Goal: Task Accomplishment & Management: Complete application form

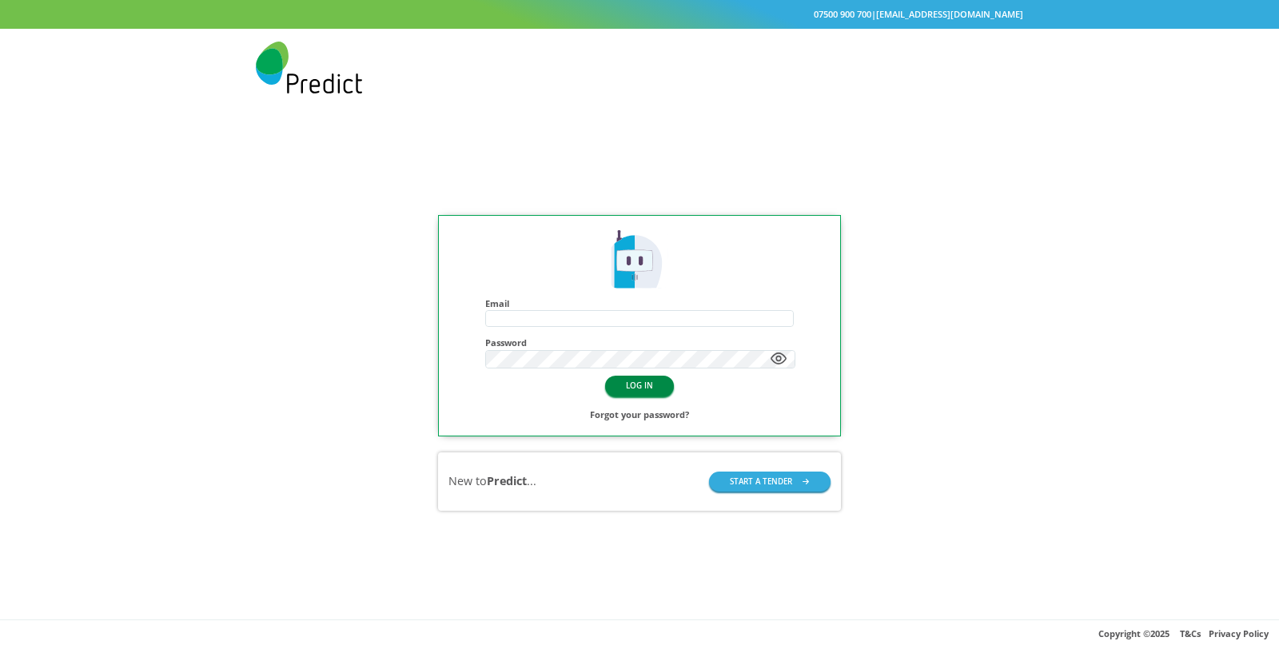
type input "**********"
click at [650, 382] on button "LOG IN" at bounding box center [639, 386] width 69 height 20
click at [605, 319] on input "**********" at bounding box center [639, 318] width 307 height 15
click at [636, 389] on button "LOG IN" at bounding box center [639, 386] width 69 height 20
click at [897, 313] on div "**********" at bounding box center [639, 362] width 1279 height 513
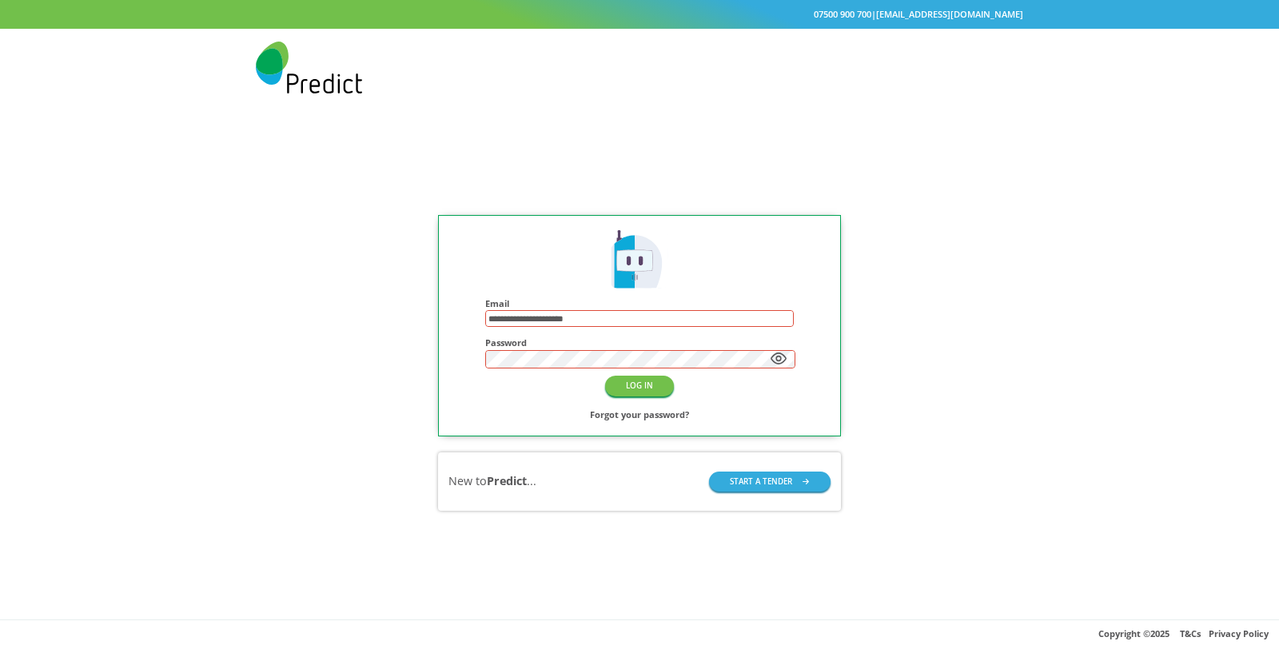
click at [673, 385] on div "LOG IN Forgot your password?" at bounding box center [639, 399] width 309 height 50
click at [650, 383] on button "LOG IN" at bounding box center [639, 386] width 69 height 20
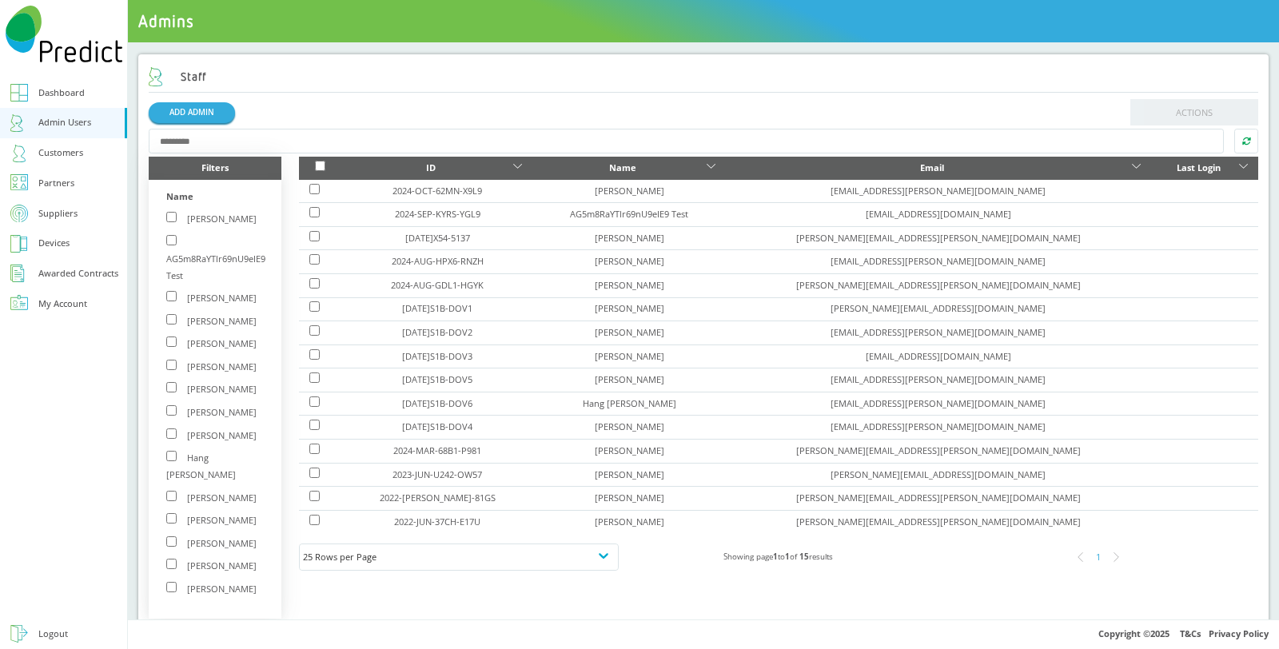
click at [58, 213] on div "Suppliers" at bounding box center [57, 214] width 39 height 17
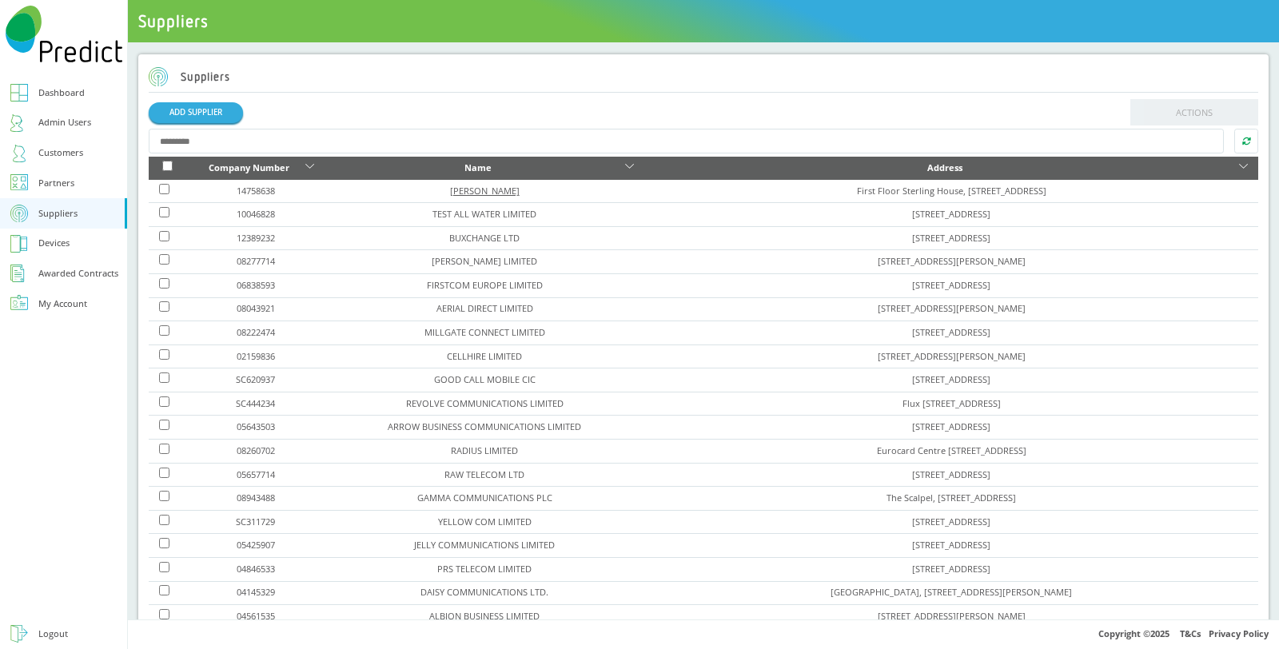
click at [467, 192] on link "[PERSON_NAME]" at bounding box center [485, 191] width 70 height 12
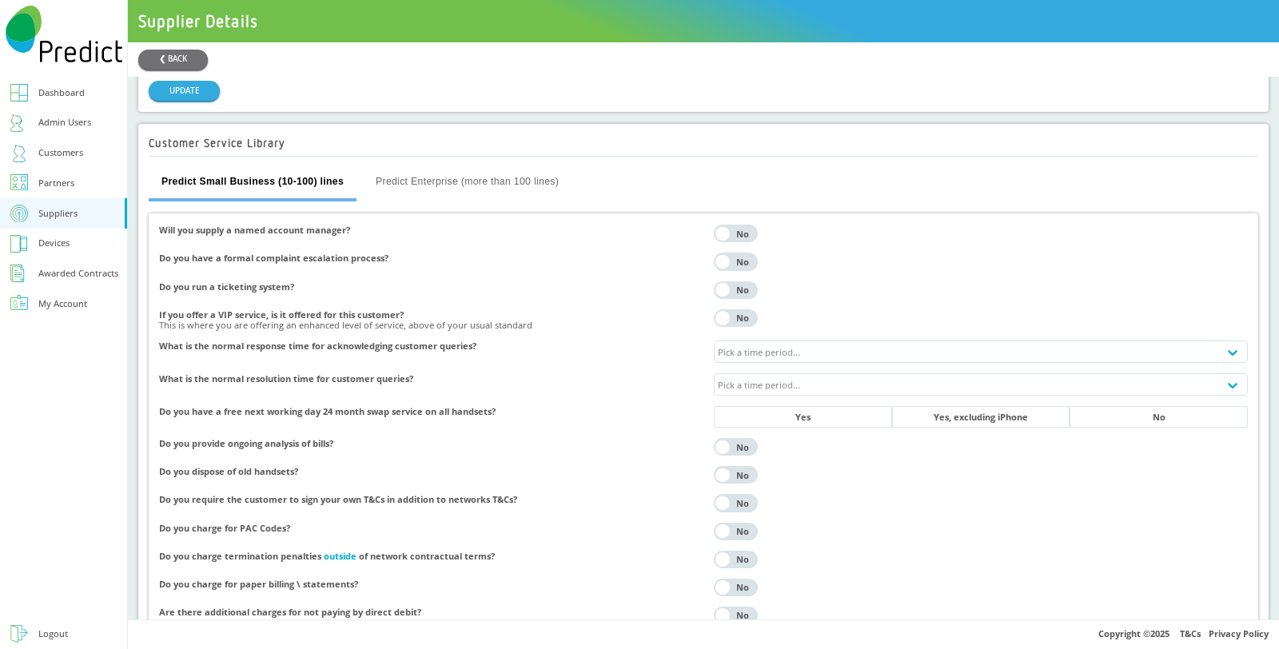
scroll to position [2604, 0]
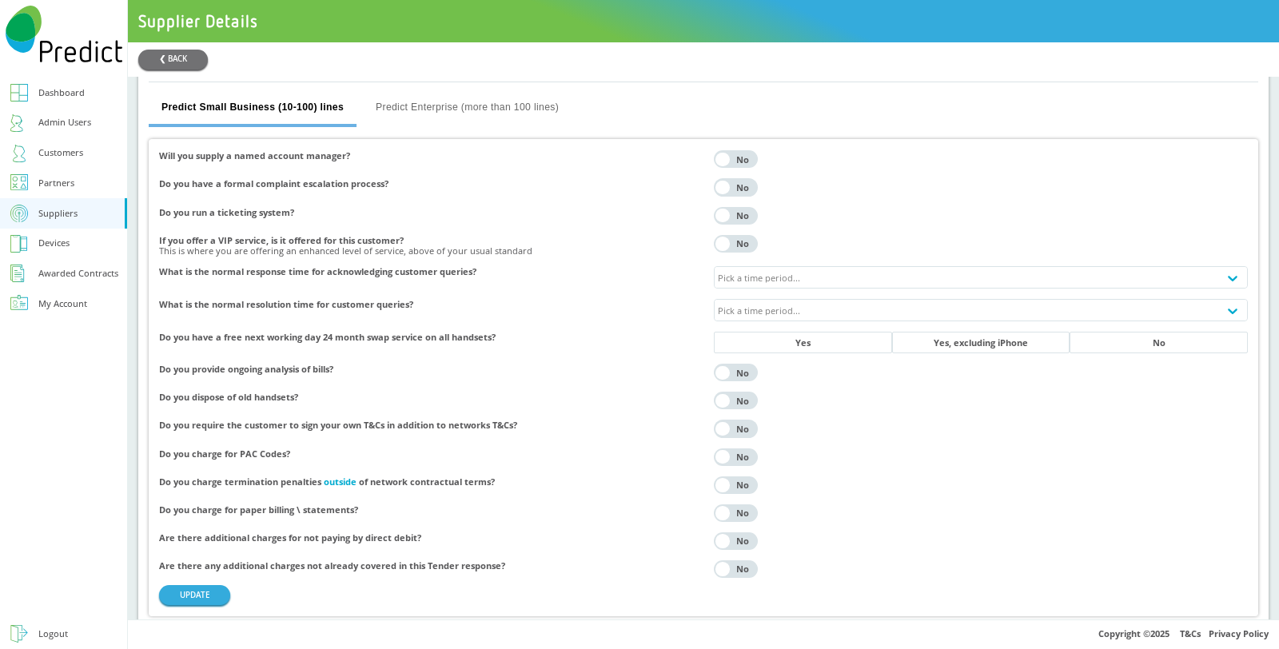
click at [66, 156] on div "Customers" at bounding box center [60, 153] width 45 height 17
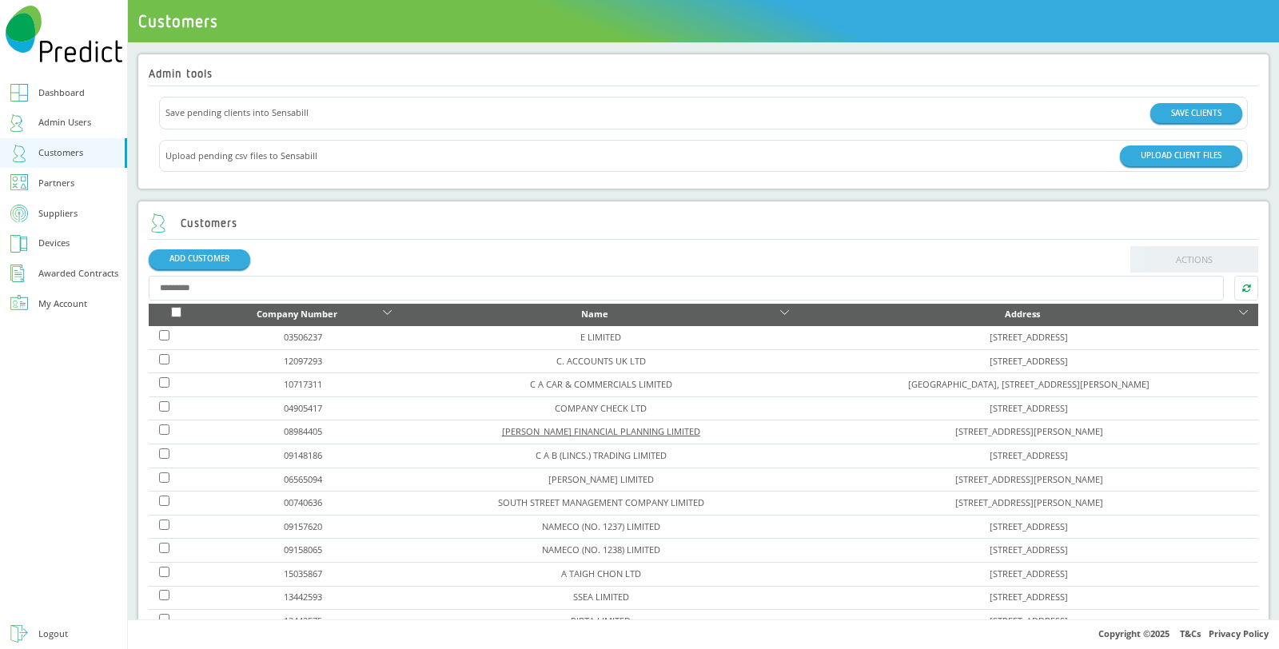
click at [534, 427] on link "[PERSON_NAME] FINANCIAL PLANNING LIMITED" at bounding box center [601, 431] width 198 height 12
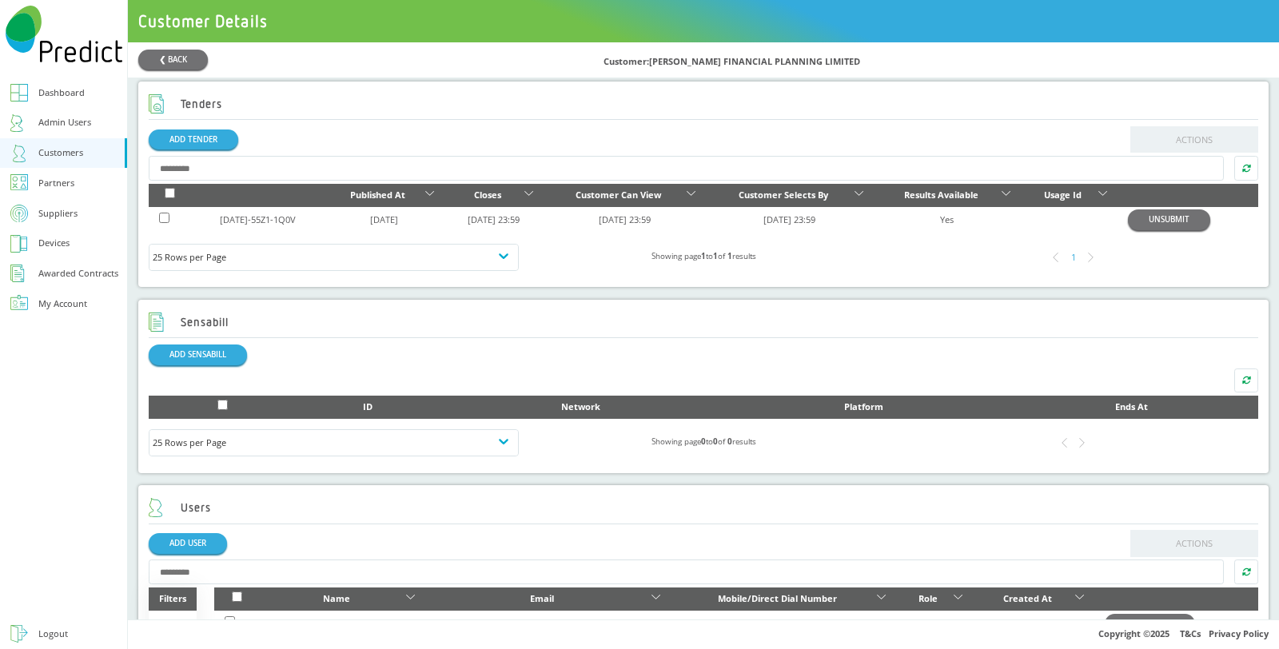
scroll to position [355, 0]
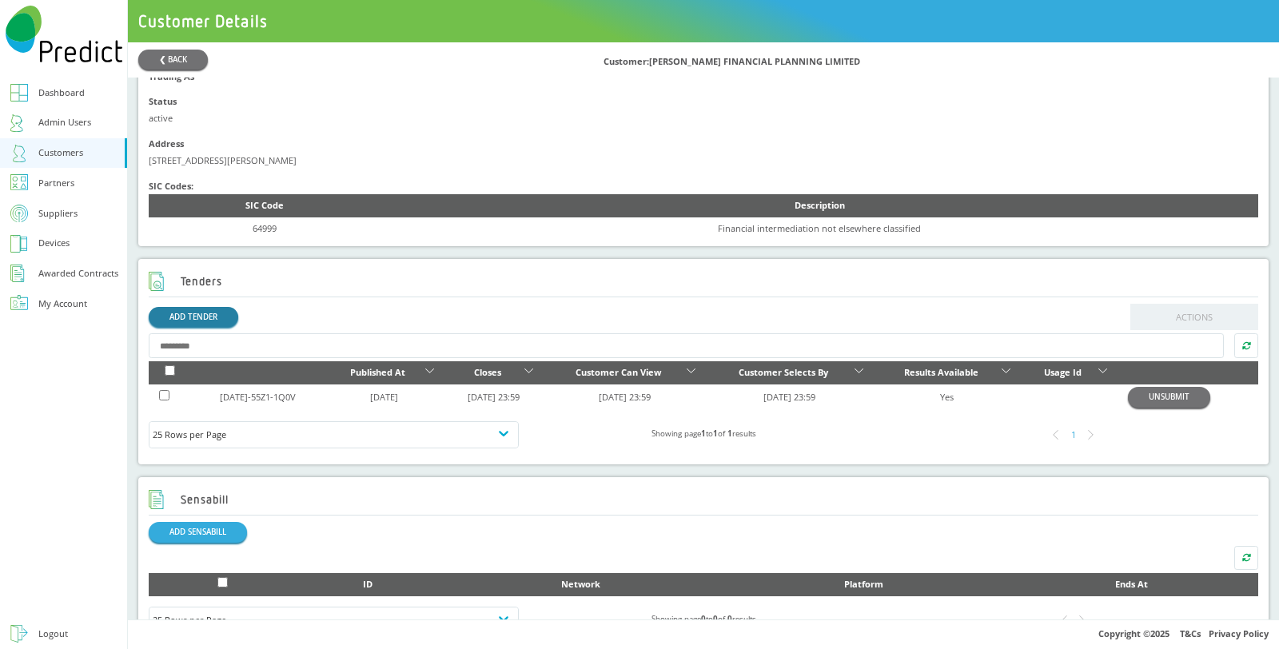
click at [206, 311] on link "ADD TENDER" at bounding box center [194, 317] width 90 height 20
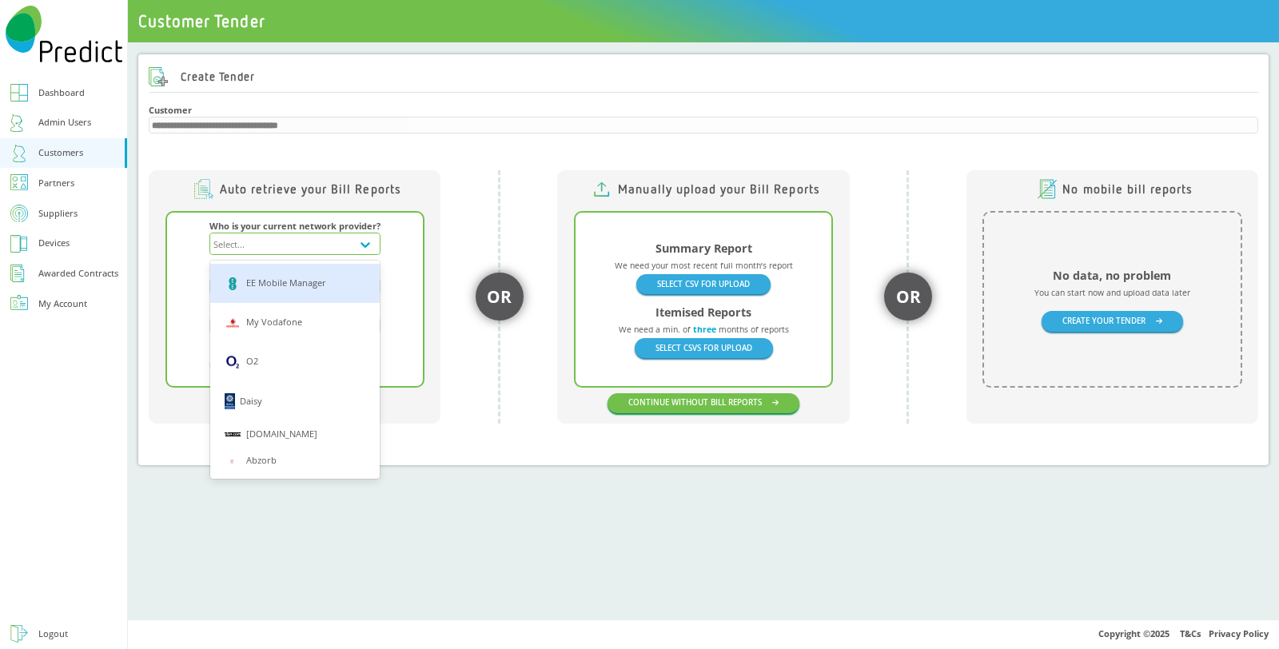
click at [347, 238] on div "Select..." at bounding box center [280, 243] width 141 height 21
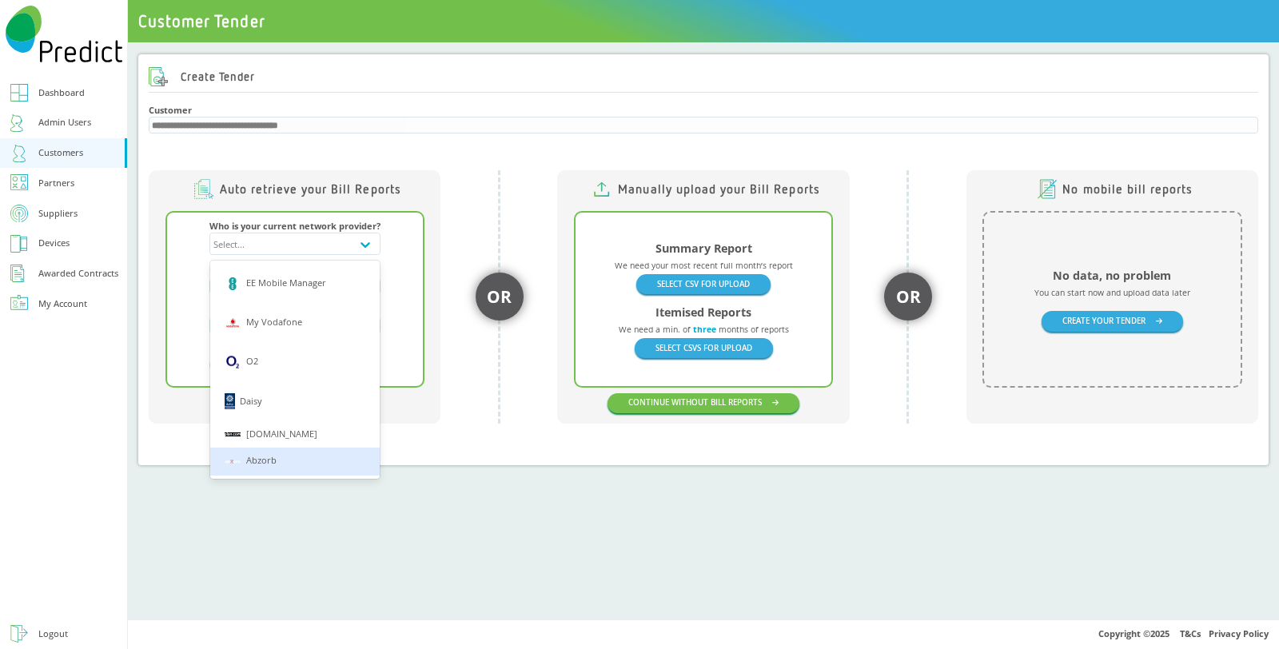
click at [463, 433] on div "Auto retrieve your Bill Reports Who is your current network provider? option [o…" at bounding box center [704, 297] width 1110 height 316
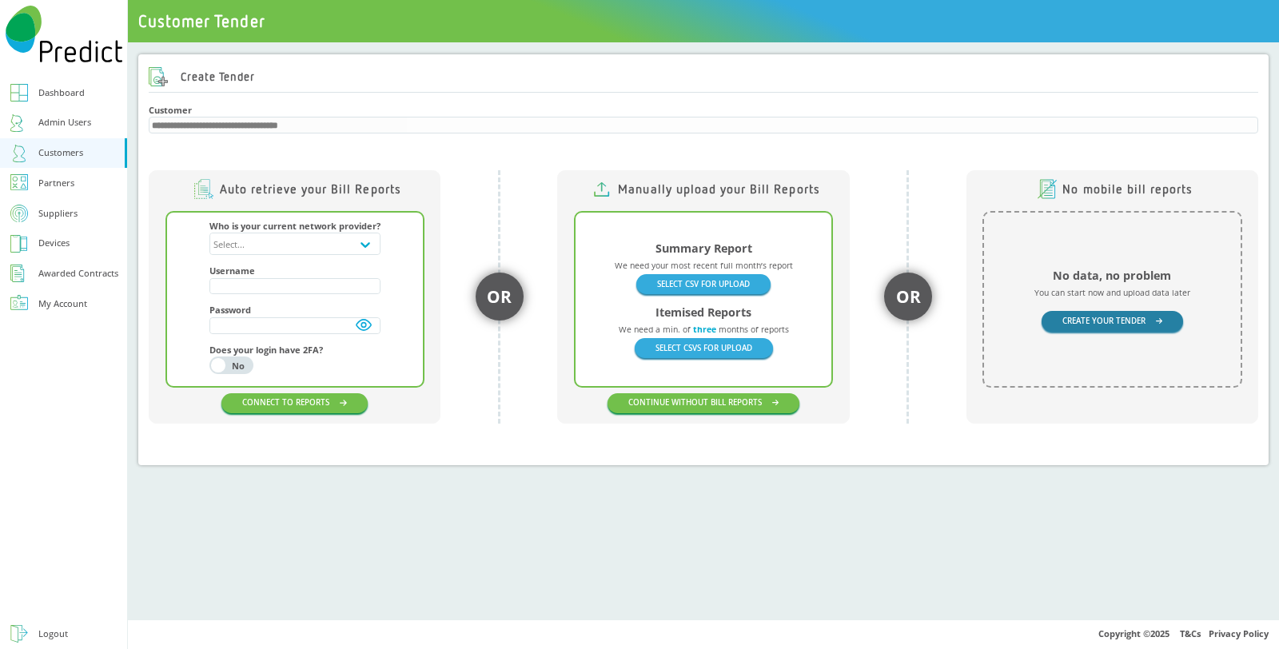
click at [1108, 323] on button "CREATE YOUR TENDER" at bounding box center [1113, 321] width 142 height 20
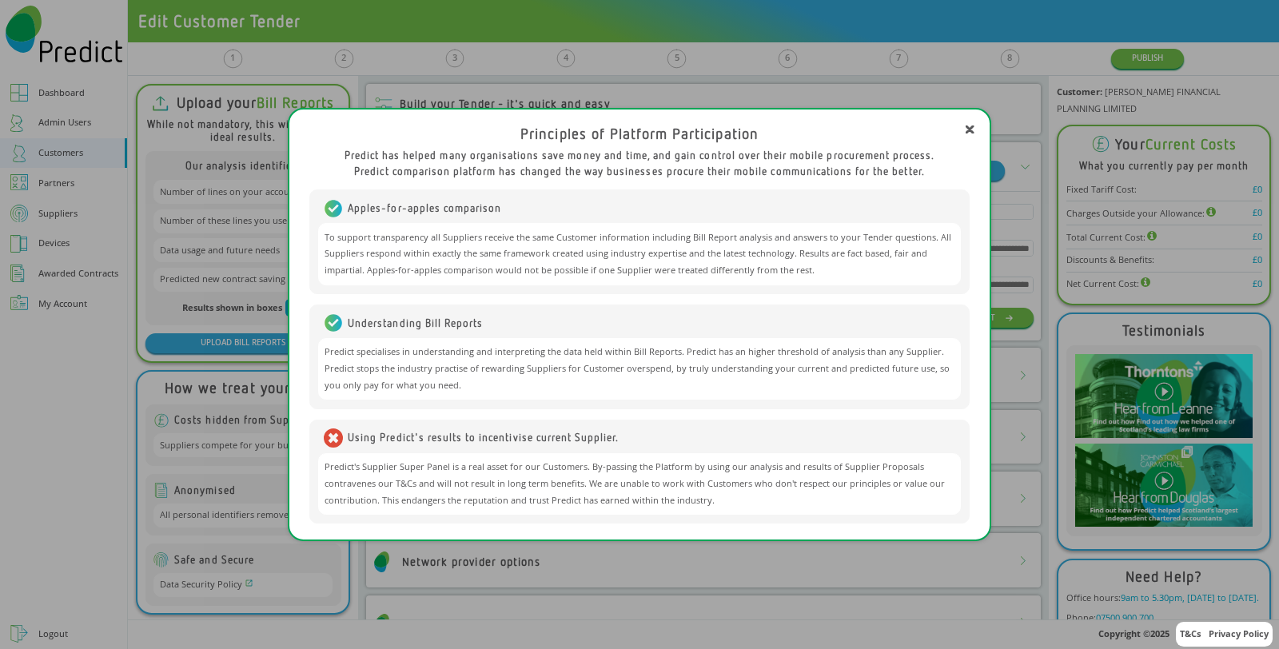
click at [962, 130] on div "Principles of Platform Participation" at bounding box center [639, 134] width 661 height 17
click at [970, 129] on icon at bounding box center [970, 130] width 8 height 8
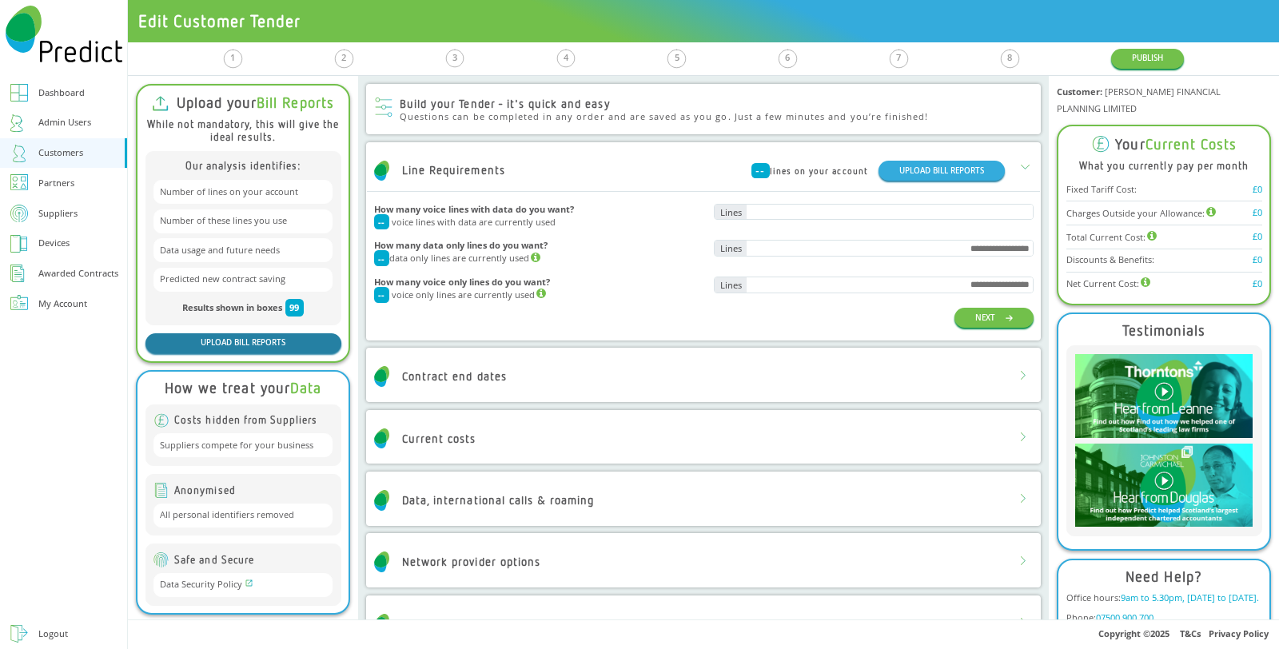
click at [304, 341] on button "UPLOAD BILL REPORTS" at bounding box center [244, 343] width 196 height 20
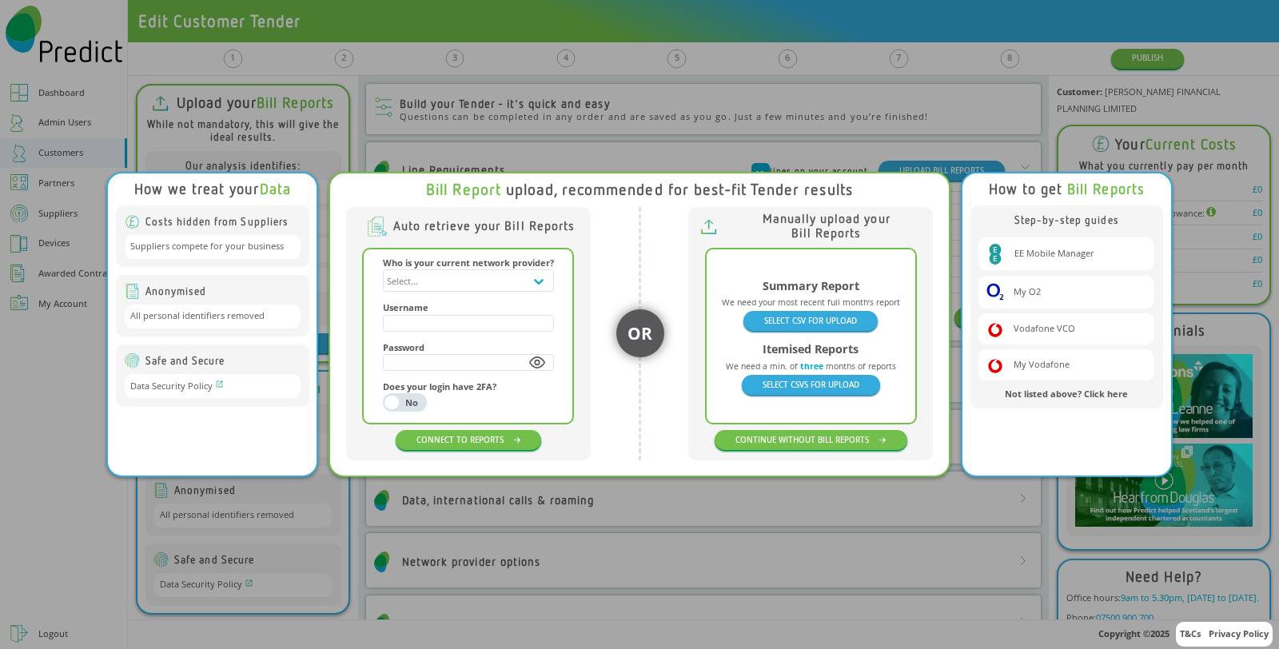
click at [14, 461] on div "How we treat your Data Costs hidden from Suppliers Suppliers compete for your b…" at bounding box center [639, 324] width 1279 height 649
